Goal: Transaction & Acquisition: Obtain resource

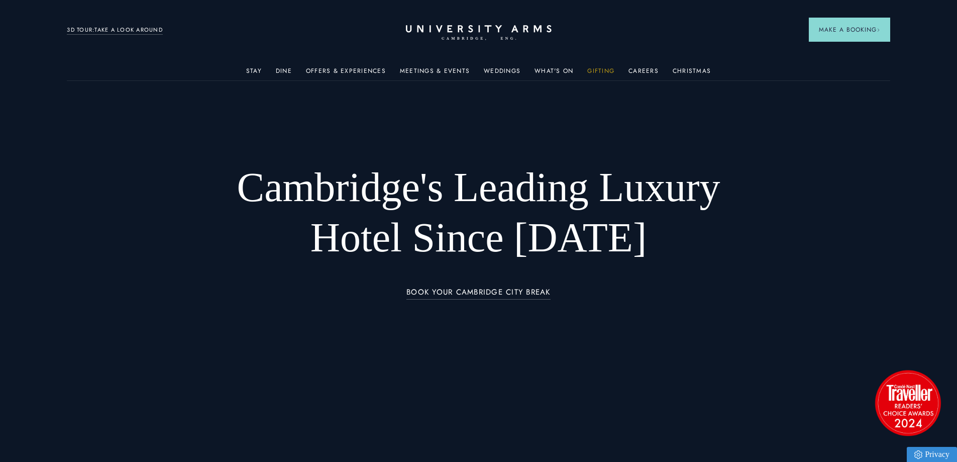
click at [604, 67] on link "Gifting" at bounding box center [600, 73] width 27 height 13
click at [505, 65] on div "Weddings" at bounding box center [502, 70] width 37 height 20
click at [500, 73] on link "Weddings" at bounding box center [502, 73] width 37 height 13
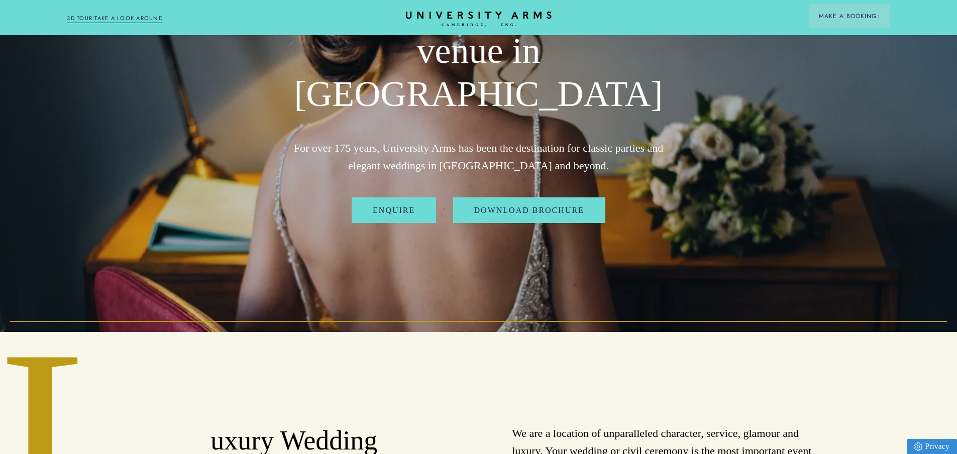
scroll to position [151, 0]
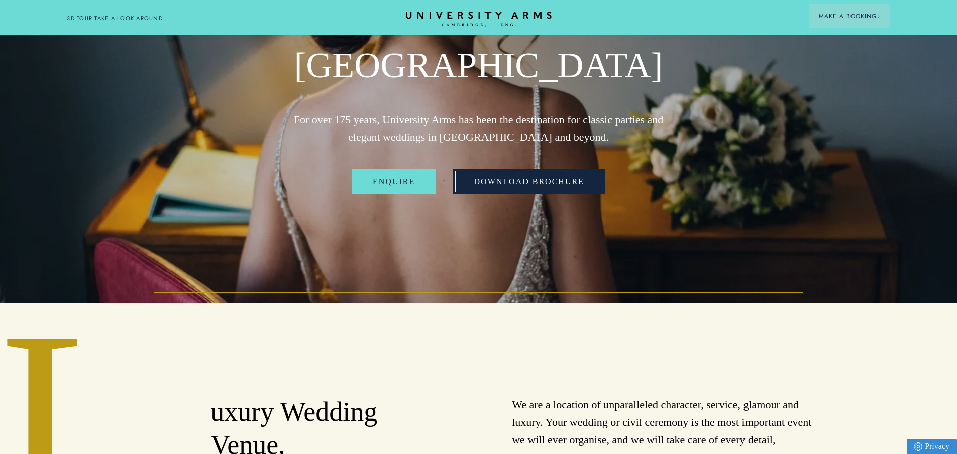
click at [525, 169] on link "Download Brochure" at bounding box center [529, 182] width 152 height 26
